Goal: Information Seeking & Learning: Learn about a topic

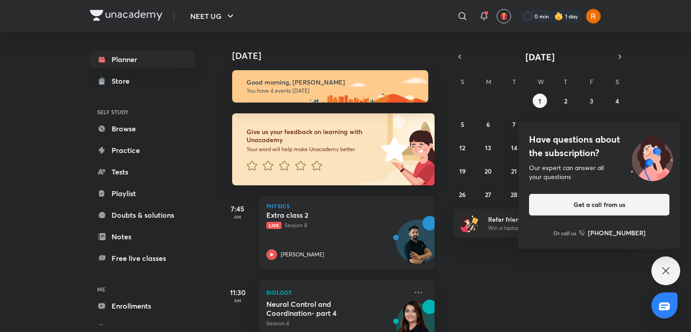
click at [293, 257] on p "[PERSON_NAME]" at bounding box center [303, 254] width 44 height 8
click at [273, 252] on icon at bounding box center [271, 254] width 11 height 11
click at [671, 268] on div "Have questions about the subscription? Our expert can answer all your questions…" at bounding box center [665, 270] width 29 height 29
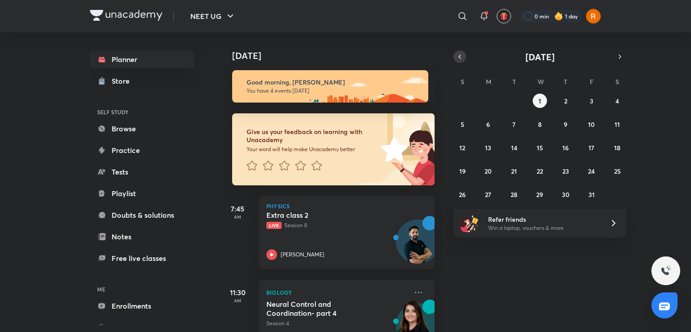
click at [459, 56] on icon "button" at bounding box center [459, 57] width 7 height 8
click at [562, 168] on abbr "25" at bounding box center [565, 171] width 7 height 9
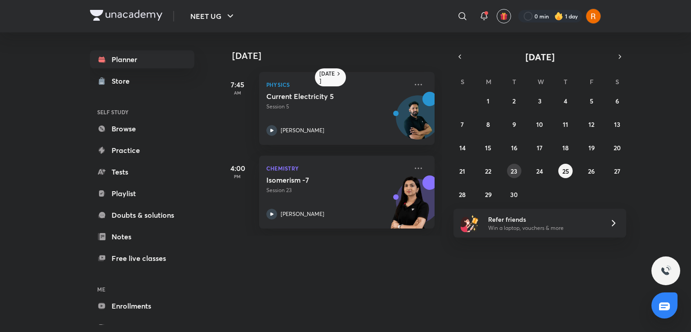
click at [516, 171] on abbr "23" at bounding box center [513, 171] width 7 height 9
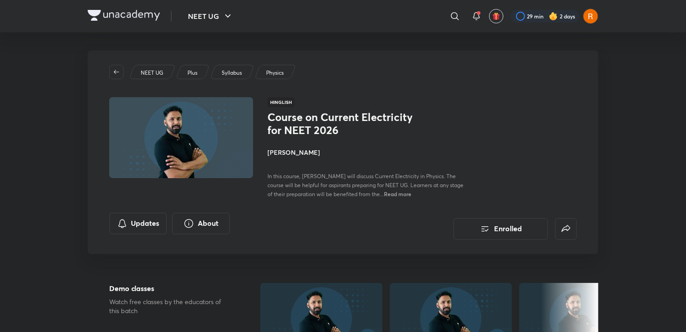
click at [216, 121] on img at bounding box center [181, 137] width 147 height 83
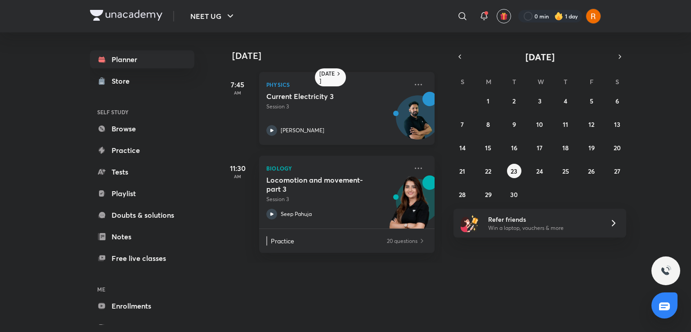
click at [272, 127] on icon at bounding box center [271, 130] width 11 height 11
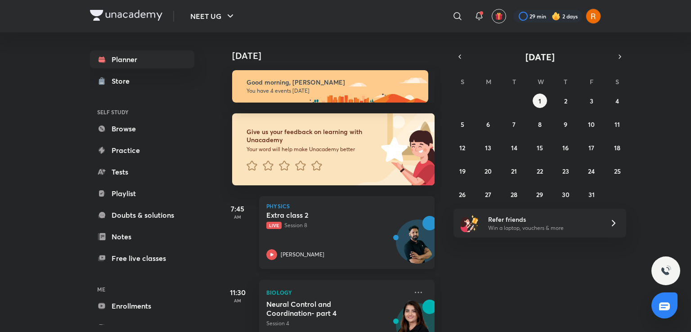
click at [337, 238] on div "Extra class 2 Live Session 8 Anupam Upadhayay" at bounding box center [336, 234] width 141 height 49
click at [275, 256] on icon at bounding box center [271, 254] width 11 height 11
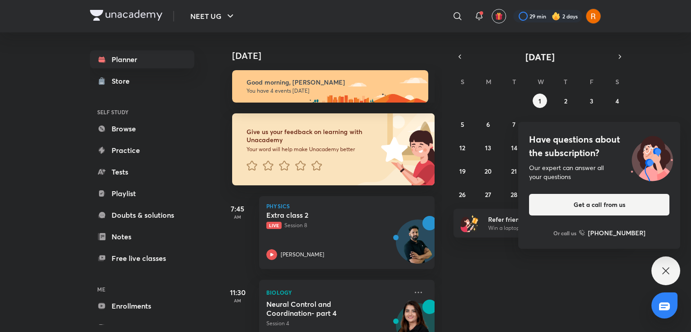
click at [660, 264] on div "Have questions about the subscription? Our expert can answer all your questions…" at bounding box center [665, 270] width 29 height 29
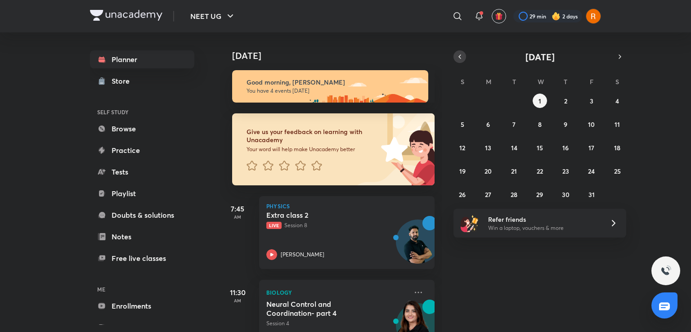
click at [460, 54] on icon "button" at bounding box center [459, 57] width 7 height 8
click at [620, 51] on button "button" at bounding box center [619, 56] width 13 height 13
click at [461, 56] on icon "button" at bounding box center [459, 57] width 7 height 8
click at [517, 174] on button "23" at bounding box center [514, 171] width 14 height 14
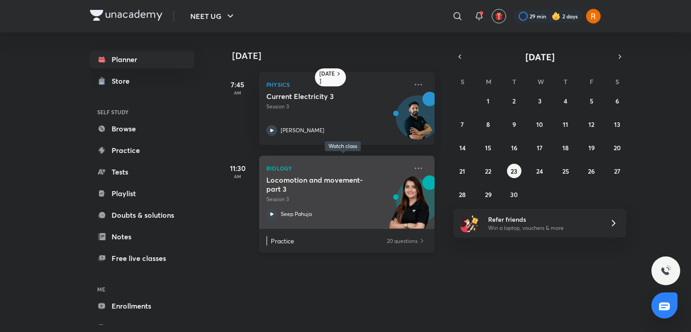
click at [396, 170] on p "Biology" at bounding box center [336, 168] width 141 height 11
